Goal: Task Accomplishment & Management: Use online tool/utility

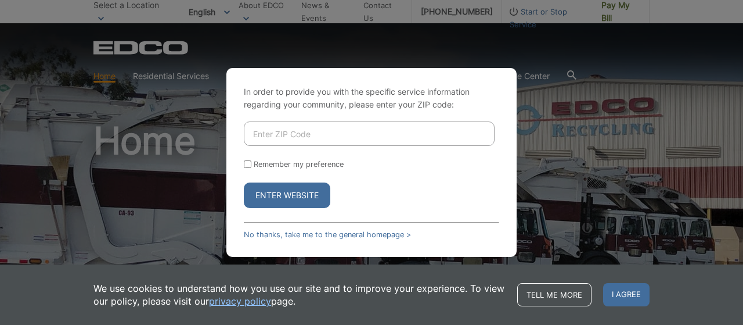
click at [336, 131] on input "Enter ZIP Code" at bounding box center [369, 133] width 251 height 24
type input "90623"
click at [303, 193] on button "Enter Website" at bounding box center [287, 195] width 87 height 26
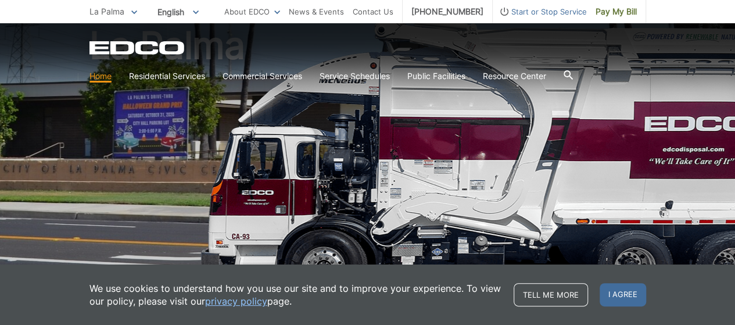
scroll to position [174, 0]
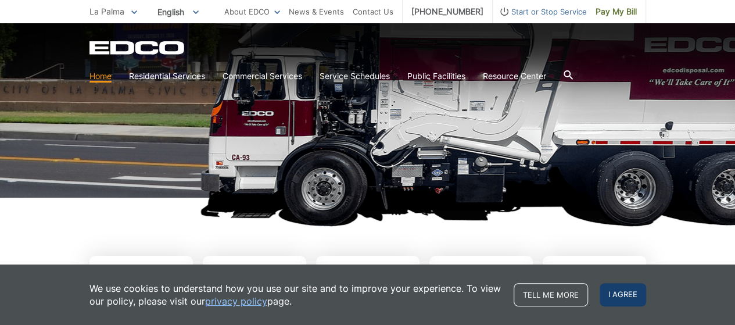
click at [621, 298] on span "I agree" at bounding box center [622, 294] width 46 height 23
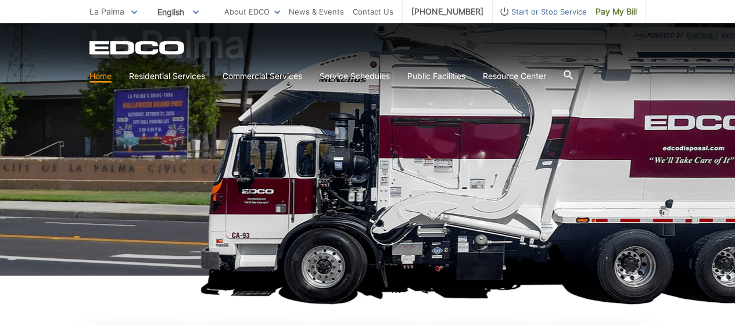
scroll to position [0, 0]
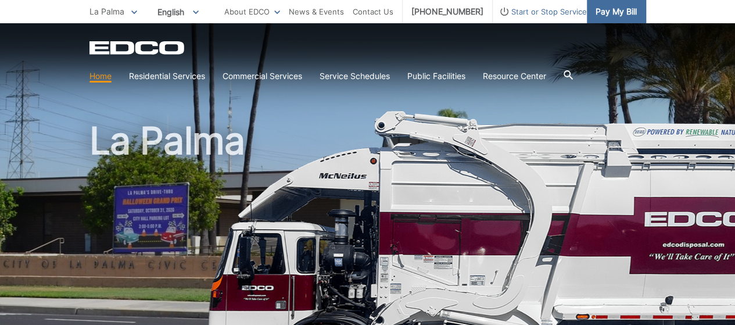
click at [620, 11] on span "Pay My Bill" at bounding box center [615, 11] width 41 height 13
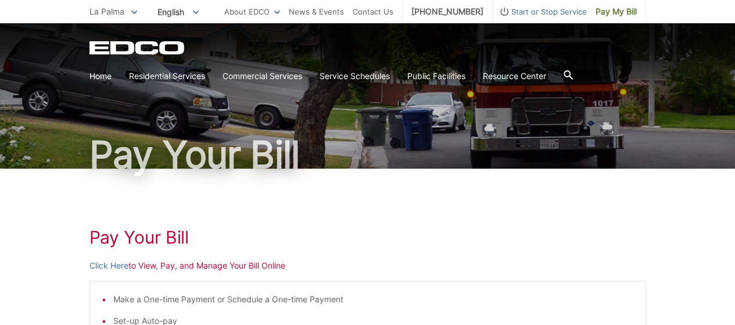
scroll to position [174, 0]
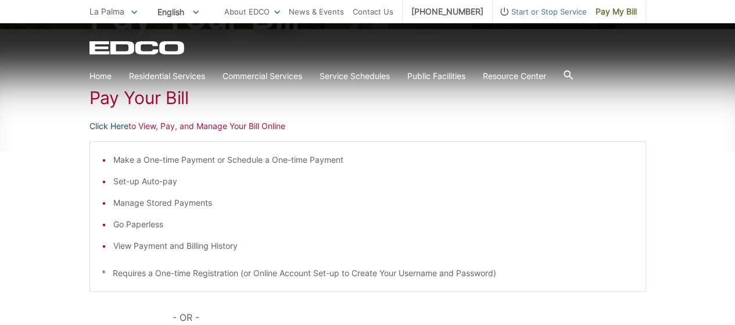
click at [123, 126] on link "Click Here" at bounding box center [108, 126] width 39 height 13
